Goal: Transaction & Acquisition: Purchase product/service

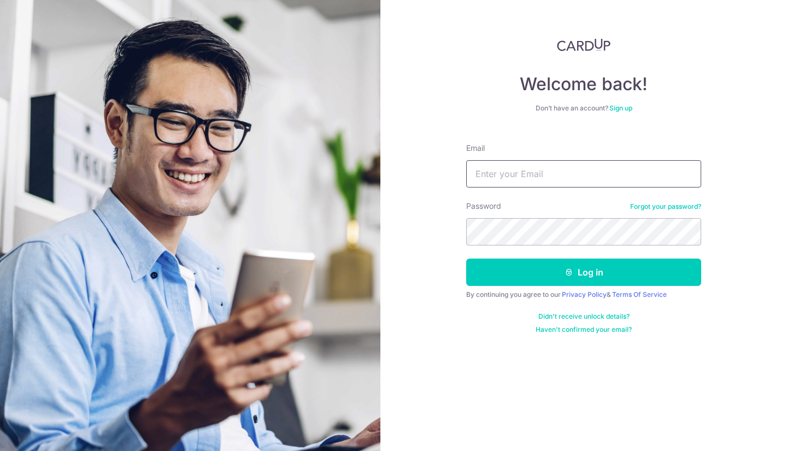
click at [534, 171] on input "Email" at bounding box center [583, 173] width 235 height 27
type input "[EMAIL_ADDRESS][DOMAIN_NAME]"
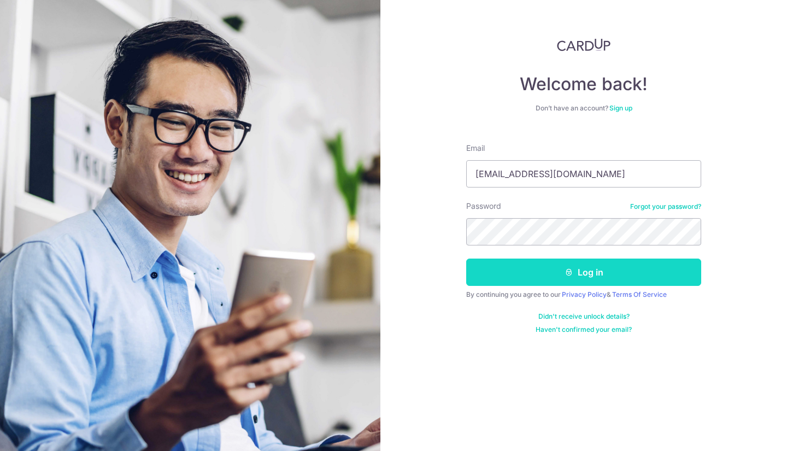
click at [525, 267] on button "Log in" at bounding box center [583, 272] width 235 height 27
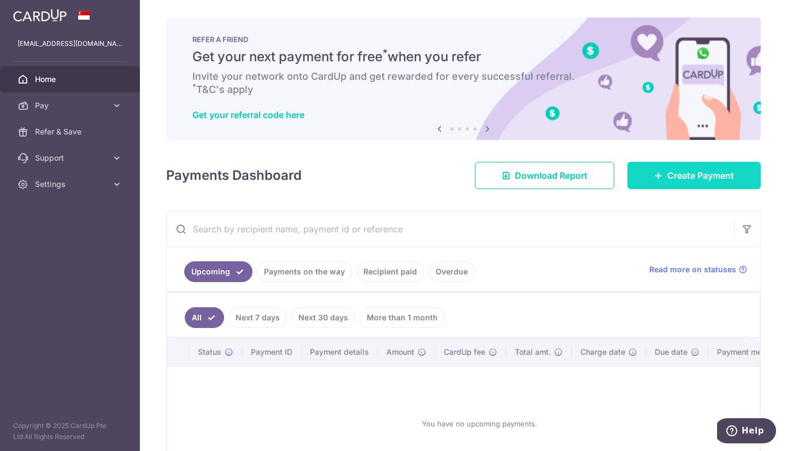
click at [668, 178] on span "Create Payment" at bounding box center [701, 175] width 67 height 13
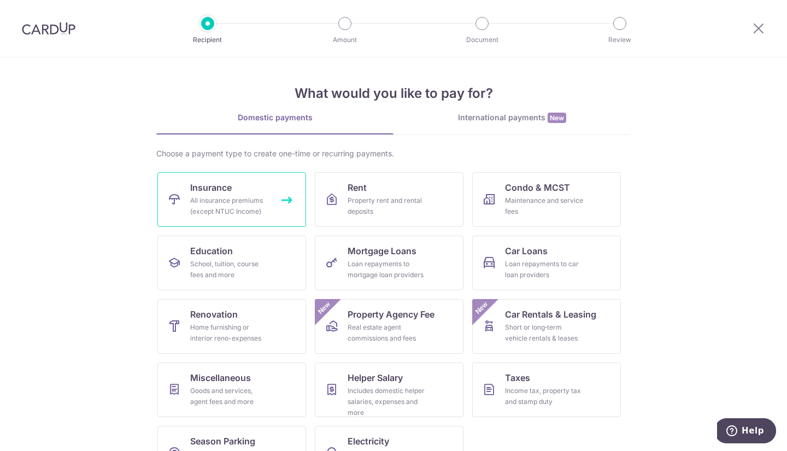
click at [206, 193] on span "Insurance" at bounding box center [211, 187] width 42 height 13
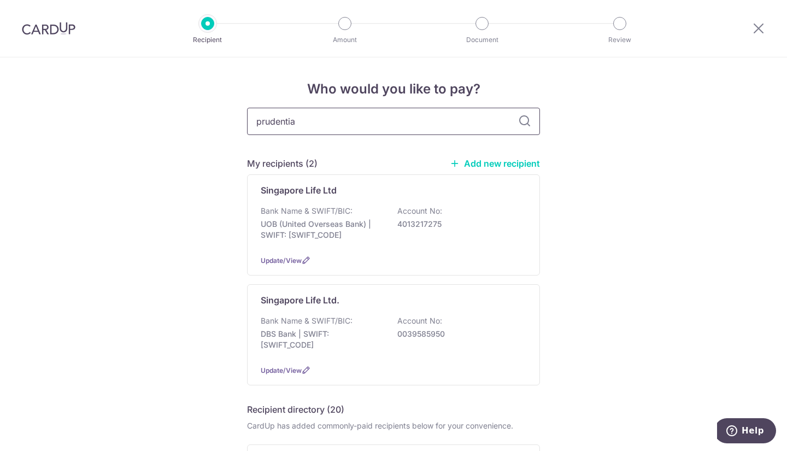
type input "prudential"
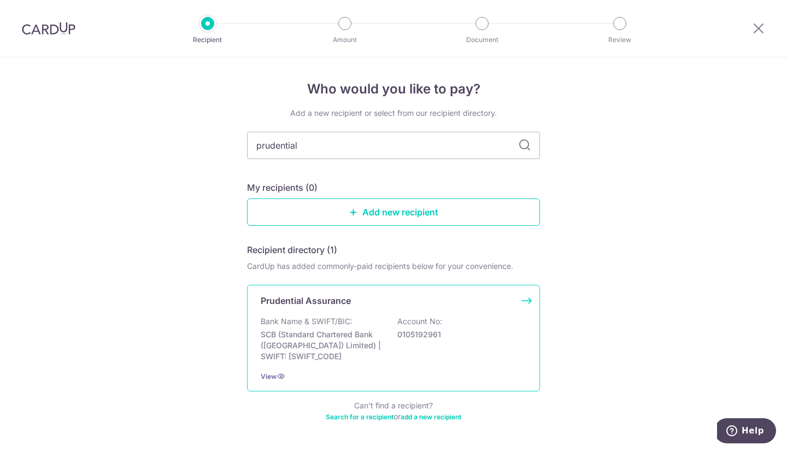
click at [434, 321] on p "Account No:" at bounding box center [419, 321] width 45 height 11
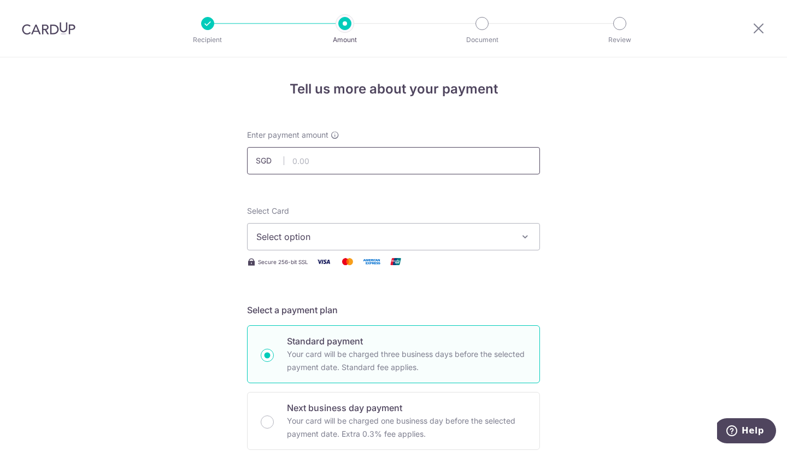
click at [344, 163] on input "text" at bounding box center [393, 160] width 293 height 27
paste input "1,734.88"
type input "1,734.88"
click at [323, 236] on span "Select option" at bounding box center [383, 236] width 255 height 13
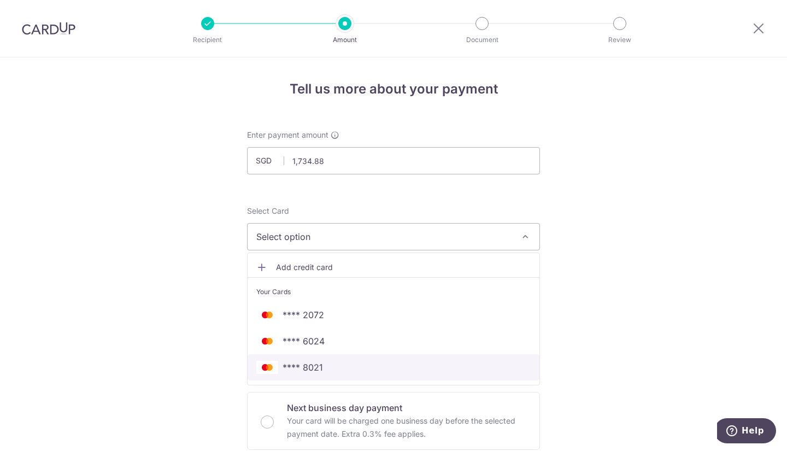
click at [314, 367] on span "**** 8021" at bounding box center [303, 367] width 40 height 13
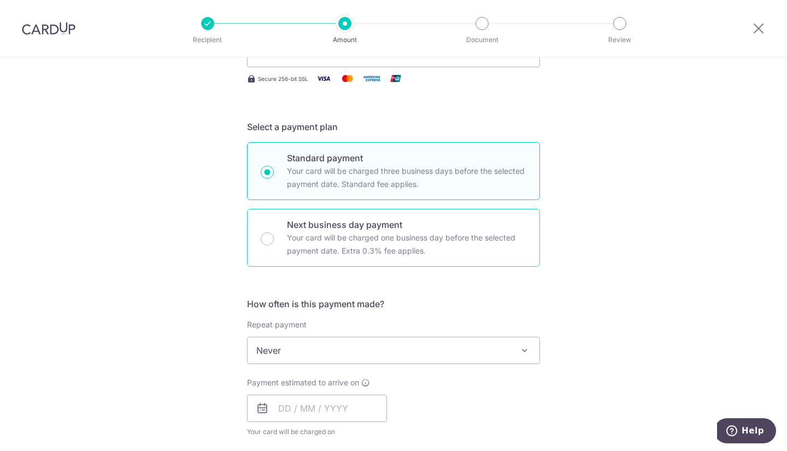
scroll to position [321, 0]
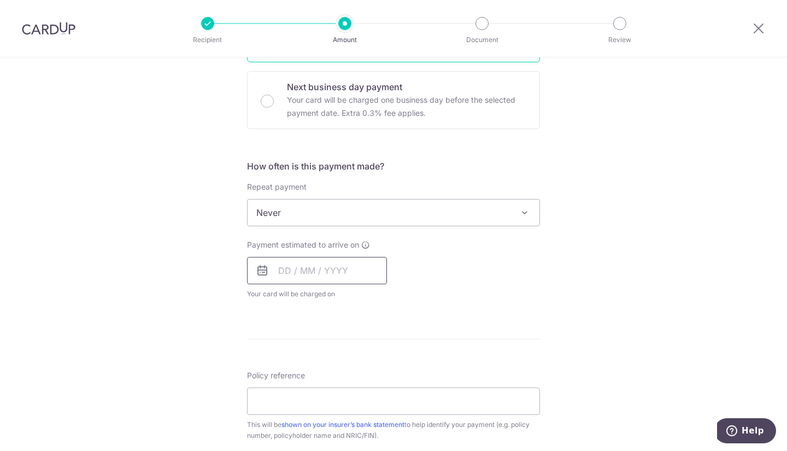
click at [274, 278] on input "text" at bounding box center [317, 270] width 140 height 27
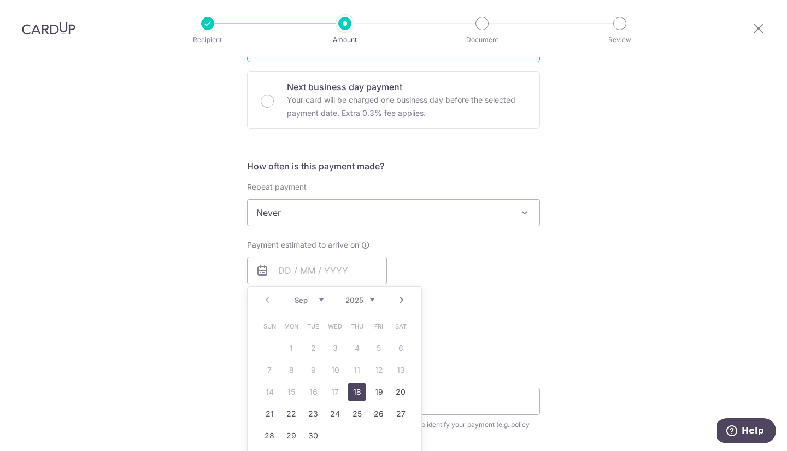
drag, startPoint x: 355, startPoint y: 392, endPoint x: 395, endPoint y: 148, distance: 247.1
click at [355, 392] on link "18" at bounding box center [356, 391] width 17 height 17
type input "[DATE]"
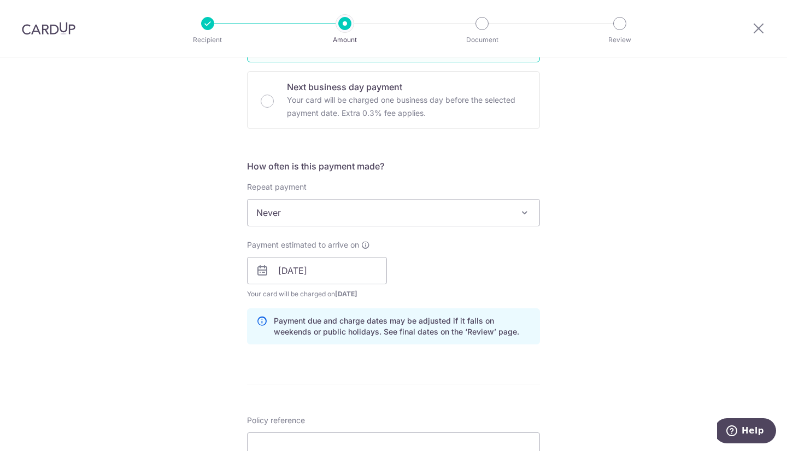
scroll to position [503, 0]
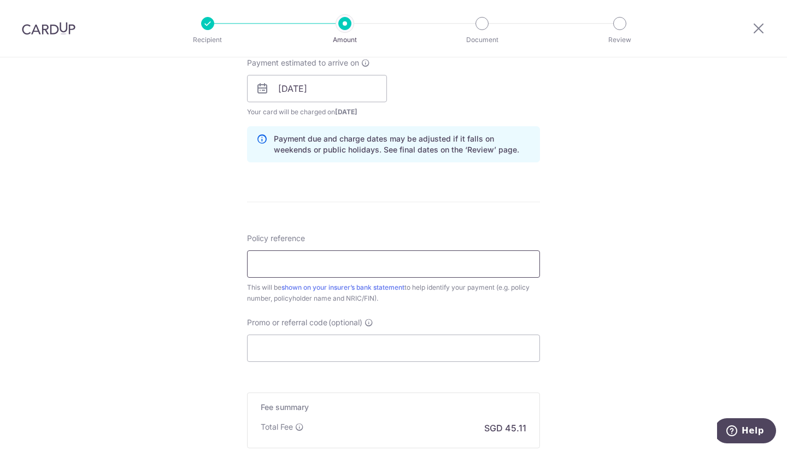
click at [329, 256] on input "Policy reference" at bounding box center [393, 263] width 293 height 27
paste input "78919743"
click at [328, 95] on input "[DATE]" at bounding box center [317, 88] width 140 height 27
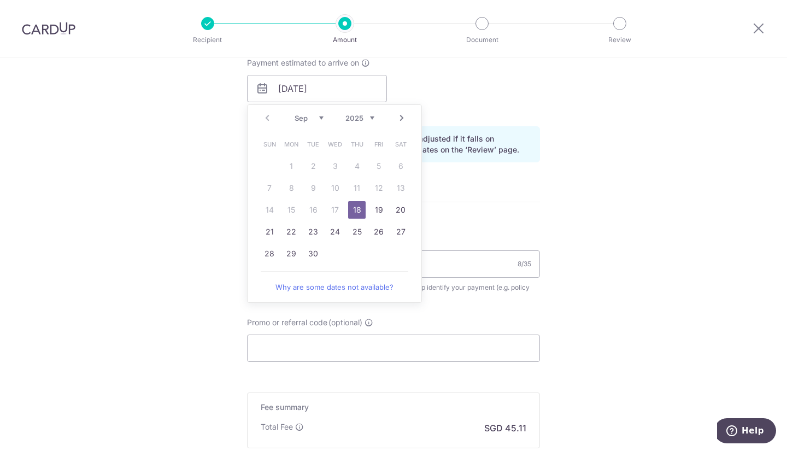
click at [589, 133] on div "Tell us more about your payment Enter payment amount SGD 1,734.88 1734.88 Selec…" at bounding box center [393, 71] width 787 height 1034
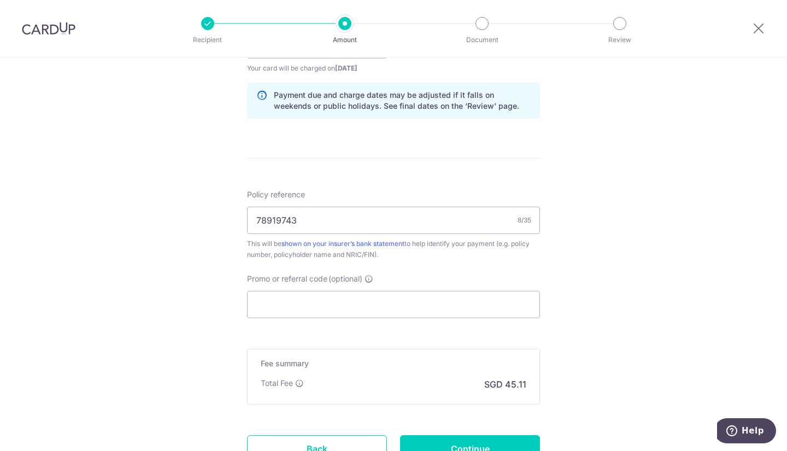
scroll to position [547, 0]
click at [373, 309] on input "Promo or referral code (optional)" at bounding box center [393, 303] width 293 height 27
click at [384, 216] on input "78919743" at bounding box center [393, 219] width 293 height 27
type input "78919743 96604011"
click at [358, 302] on input "Promo or referral code (optional)" at bounding box center [393, 303] width 293 height 27
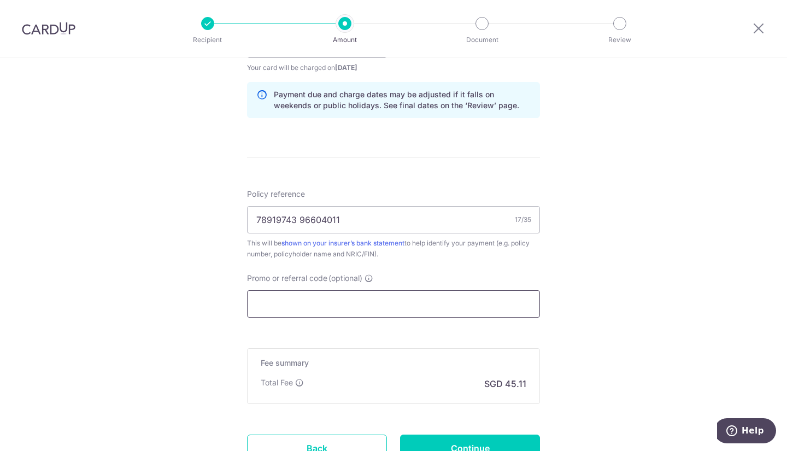
paste input "OFF225"
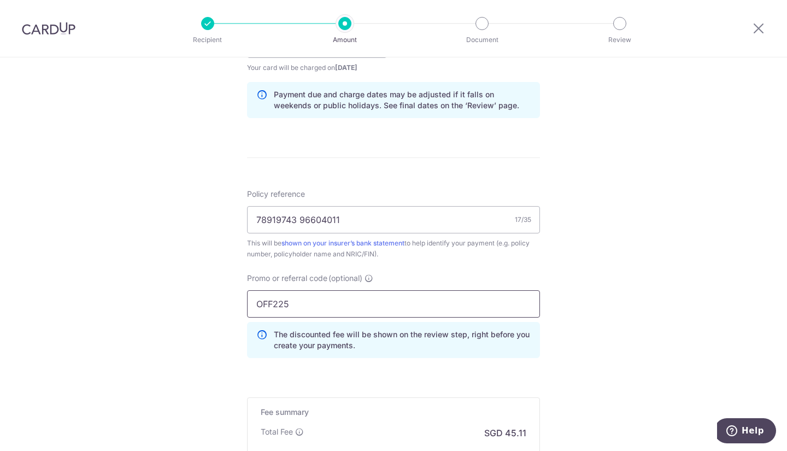
type input "OFF225"
click at [579, 260] on div "Tell us more about your payment Enter payment amount SGD 1,734.88 1734.88 Selec…" at bounding box center [393, 51] width 787 height 1083
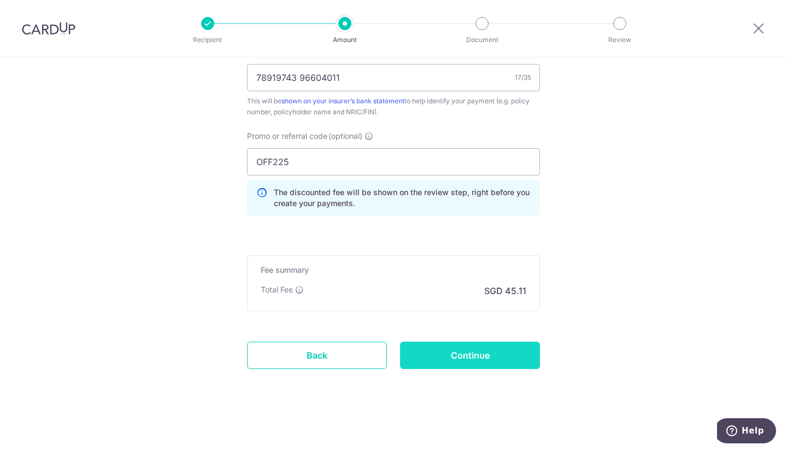
click at [440, 366] on input "Continue" at bounding box center [470, 355] width 140 height 27
type input "Create Schedule"
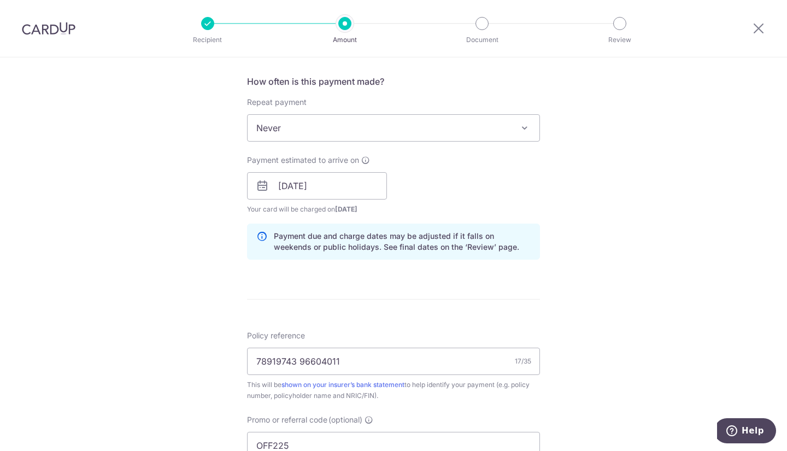
scroll to position [405, 0]
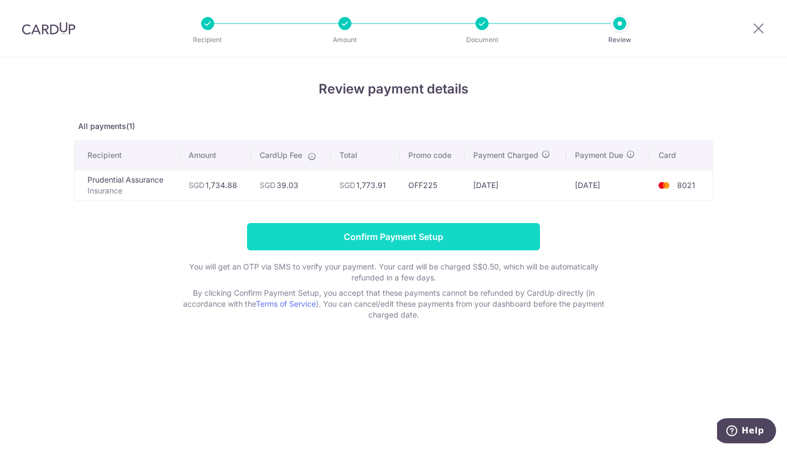
click at [334, 237] on input "Confirm Payment Setup" at bounding box center [393, 236] width 293 height 27
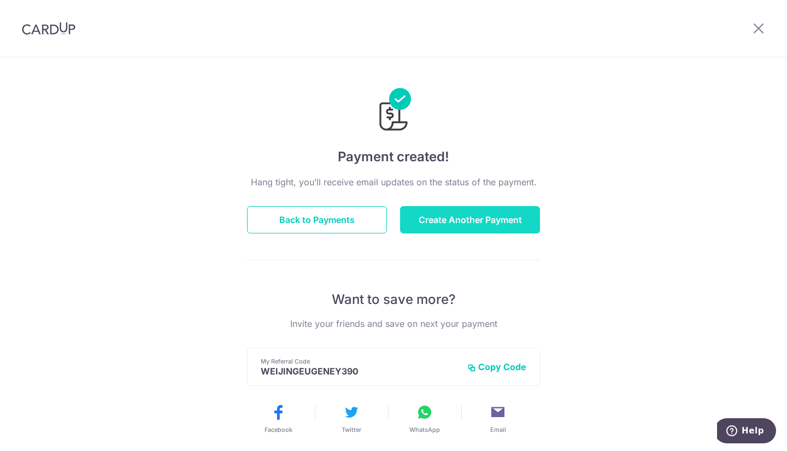
click at [453, 219] on button "Create Another Payment" at bounding box center [470, 219] width 140 height 27
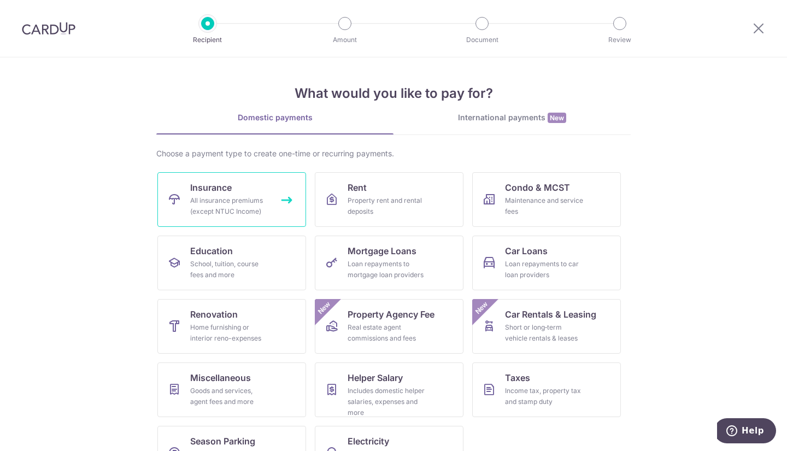
click at [257, 216] on div "All insurance premiums (except NTUC Income)" at bounding box center [229, 206] width 79 height 22
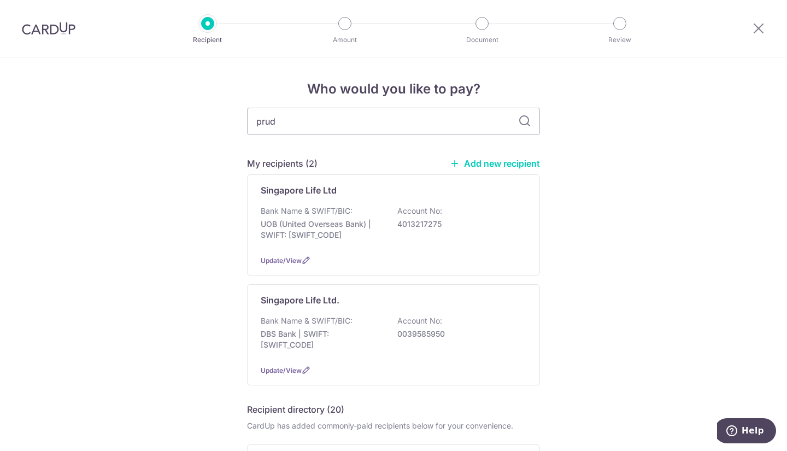
type input "prude"
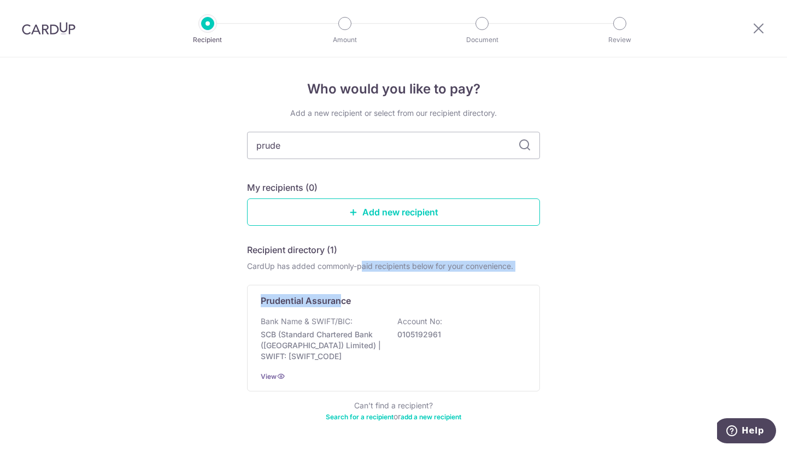
drag, startPoint x: 337, startPoint y: 303, endPoint x: 360, endPoint y: 257, distance: 51.3
click at [360, 257] on div "Recipient directory (1) CardUp has added commonly-paid recipients below for you…" at bounding box center [393, 332] width 293 height 179
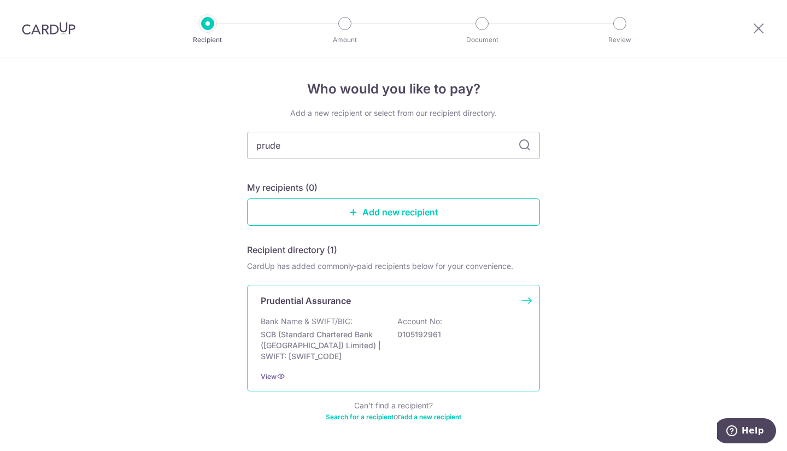
click at [415, 356] on div "Bank Name & SWIFT/BIC: SCB (Standard Chartered Bank (Singapore) Limited) | SWIF…" at bounding box center [394, 339] width 266 height 46
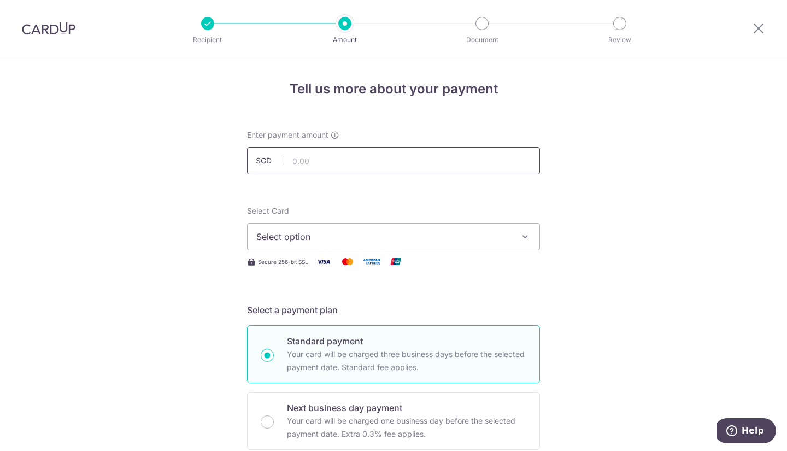
click at [313, 157] on input "text" at bounding box center [393, 160] width 293 height 27
paste input "502.60"
type input "502.60"
click at [294, 237] on span "Select option" at bounding box center [383, 236] width 255 height 13
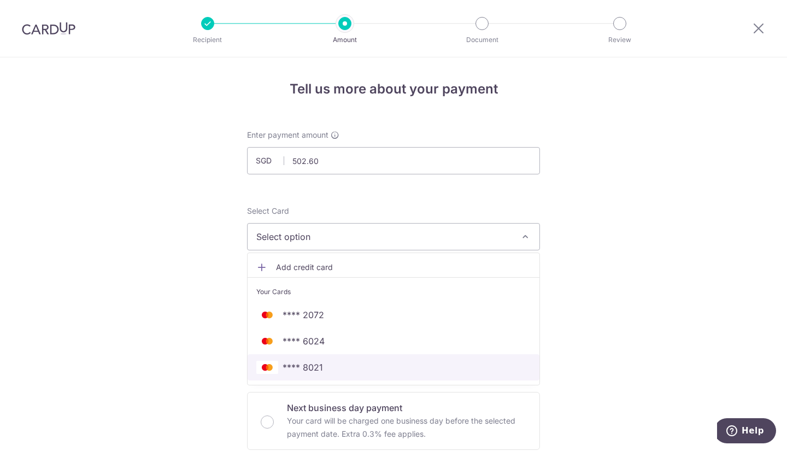
drag, startPoint x: 327, startPoint y: 366, endPoint x: 273, endPoint y: 332, distance: 63.6
click at [327, 366] on span "**** 8021" at bounding box center [393, 367] width 274 height 13
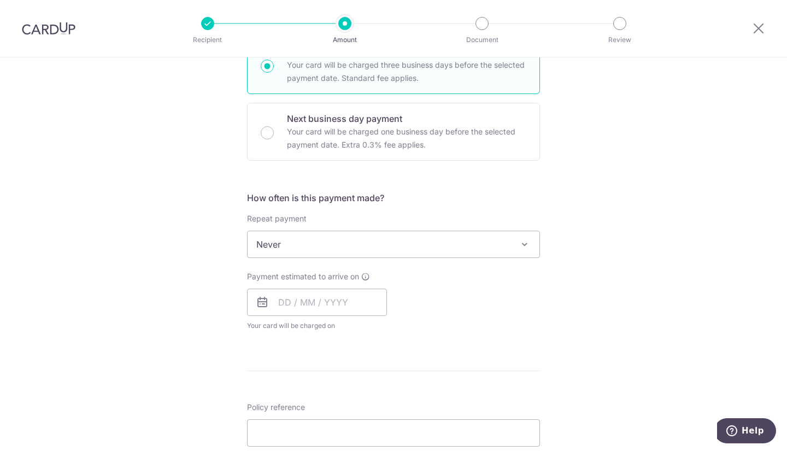
scroll to position [290, 0]
click at [291, 315] on div "Payment estimated to arrive on Your card will be charged on for the first payme…" at bounding box center [317, 300] width 140 height 60
click at [285, 307] on input "text" at bounding box center [317, 301] width 140 height 27
click at [356, 423] on link "18" at bounding box center [356, 422] width 17 height 17
type input "[DATE]"
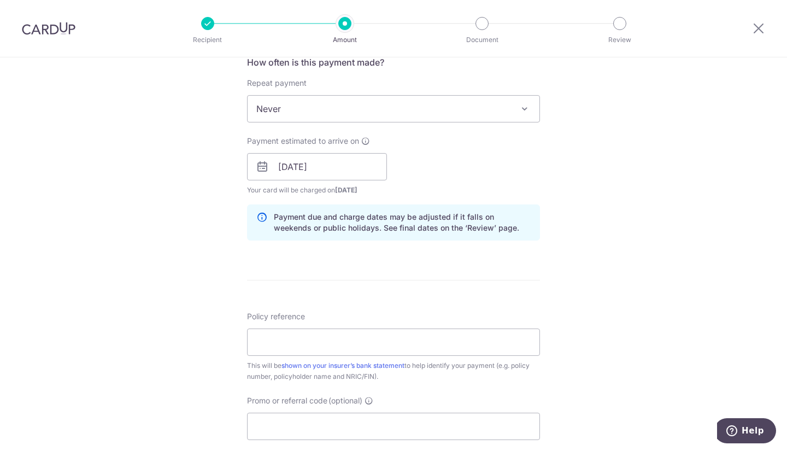
scroll to position [427, 0]
click at [329, 328] on input "Policy reference" at bounding box center [393, 339] width 293 height 27
paste input "78919725"
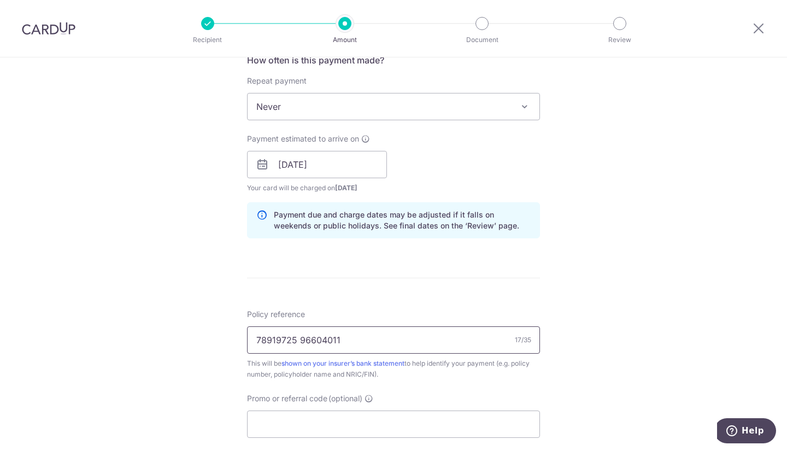
type input "78919725 96604011"
click at [326, 287] on form "Enter payment amount SGD 502.60 502.60 Select Card **** 8021 Add credit card Yo…" at bounding box center [393, 158] width 293 height 910
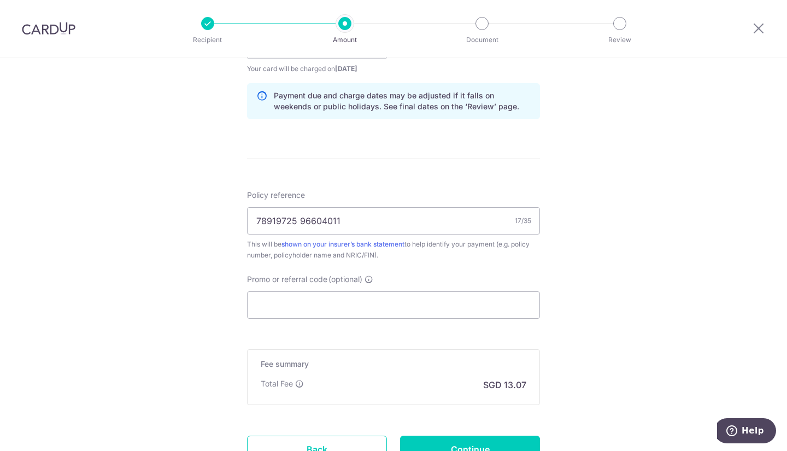
scroll to position [547, 0]
click at [312, 290] on div "Promo or referral code (optional) The discounted fee will be shown on the revie…" at bounding box center [393, 295] width 293 height 45
click at [309, 301] on input "Promo or referral code (optional)" at bounding box center [393, 304] width 293 height 27
paste input "OFF225"
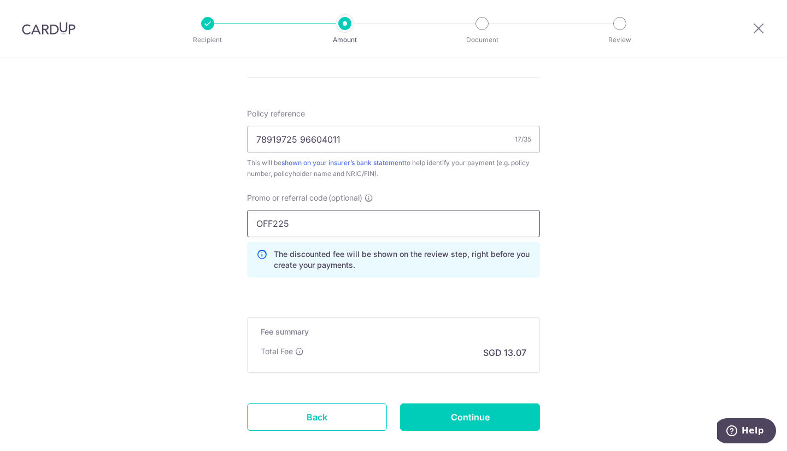
scroll to position [630, 0]
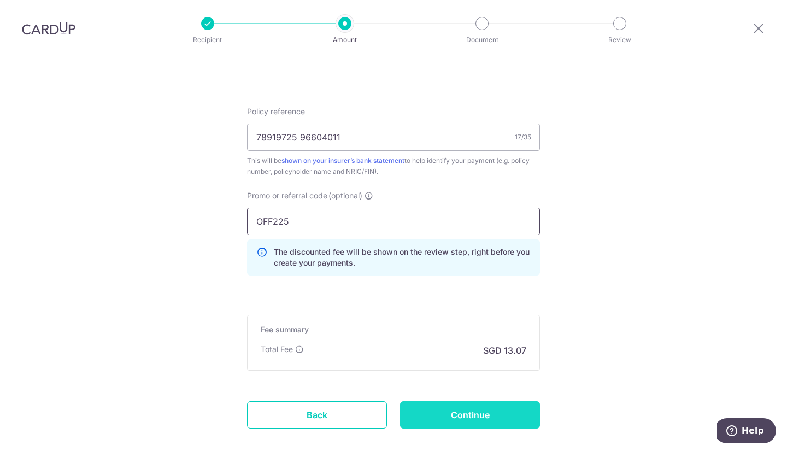
type input "OFF225"
click at [460, 403] on input "Continue" at bounding box center [470, 414] width 140 height 27
type input "Create Schedule"
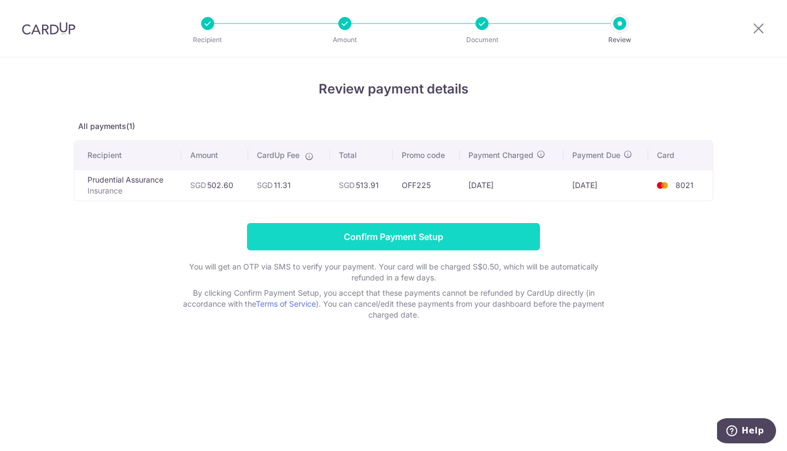
click at [401, 243] on input "Confirm Payment Setup" at bounding box center [393, 236] width 293 height 27
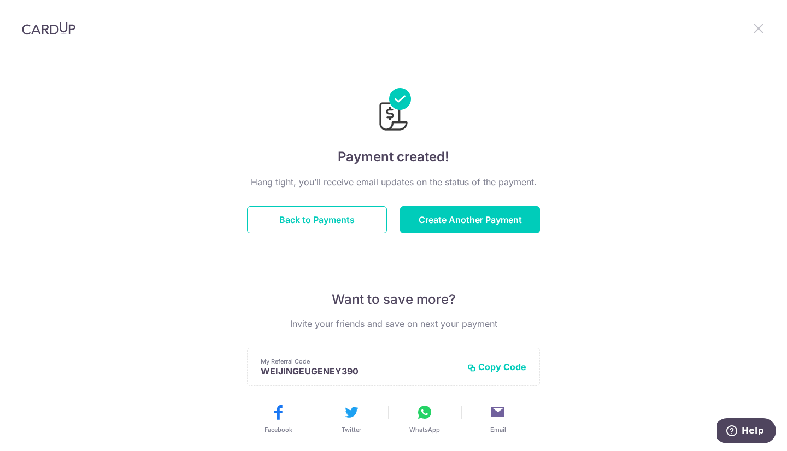
click at [756, 28] on icon at bounding box center [758, 28] width 13 height 14
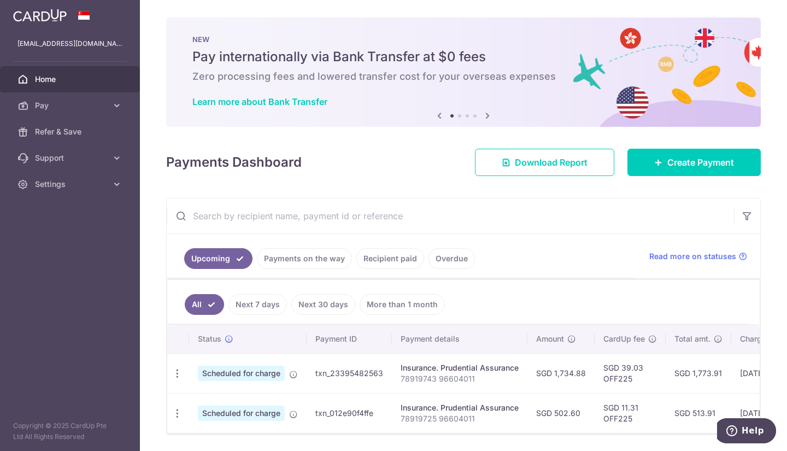
click at [71, 78] on span "Home" at bounding box center [71, 79] width 72 height 11
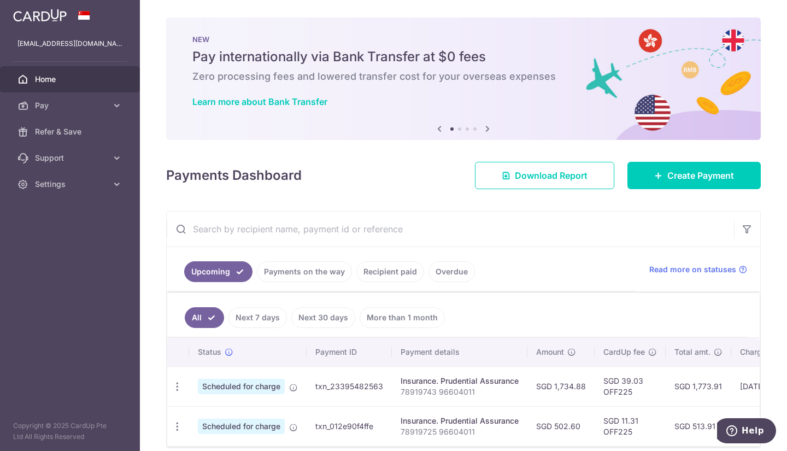
click at [389, 277] on link "Recipient paid" at bounding box center [390, 271] width 68 height 21
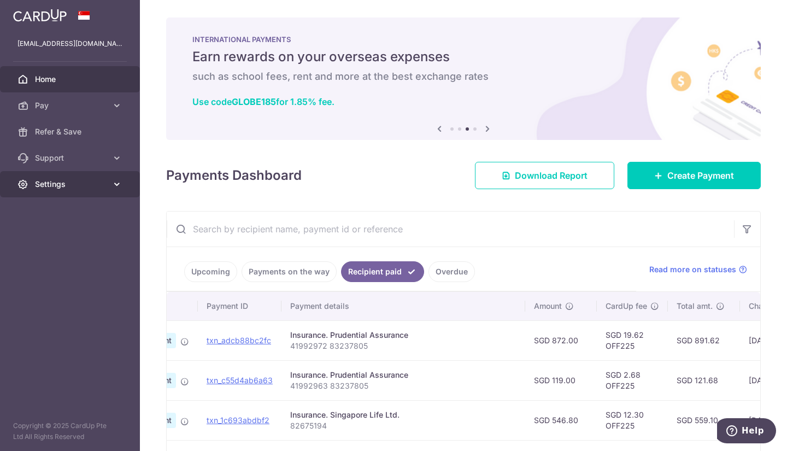
click at [54, 178] on link "Settings" at bounding box center [70, 184] width 140 height 26
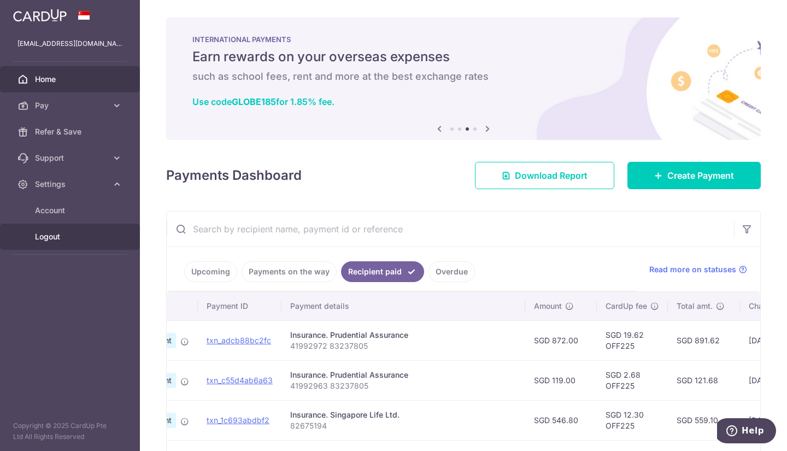
click at [45, 237] on span "Logout" at bounding box center [71, 236] width 72 height 11
